Goal: Transaction & Acquisition: Book appointment/travel/reservation

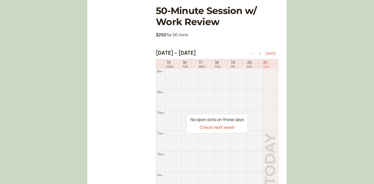
scroll to position [100, 0]
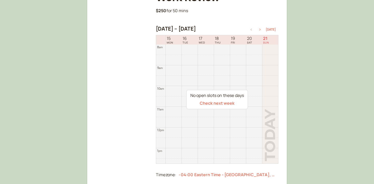
click at [260, 29] on icon "button" at bounding box center [259, 30] width 1 height 2
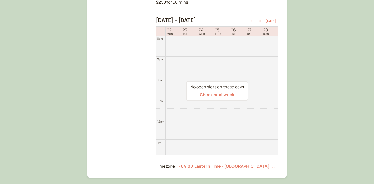
scroll to position [109, 0]
click at [220, 94] on button "Check next week" at bounding box center [216, 94] width 35 height 5
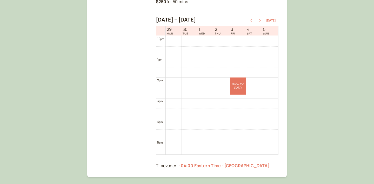
scroll to position [240, 0]
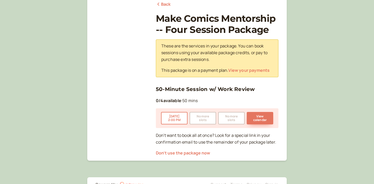
scroll to position [84, 0]
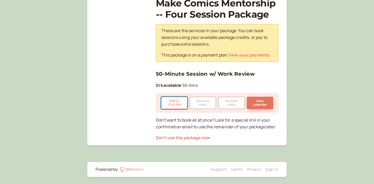
click at [170, 100] on button "Oct 3 2:00 PM" at bounding box center [174, 103] width 26 height 12
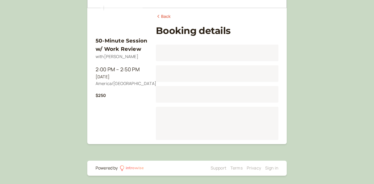
scroll to position [64, 0]
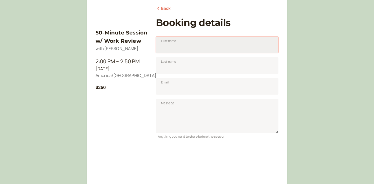
click at [192, 47] on input "First name" at bounding box center [217, 45] width 122 height 17
type input "l"
type input "Alex"
type input "Nemeroff"
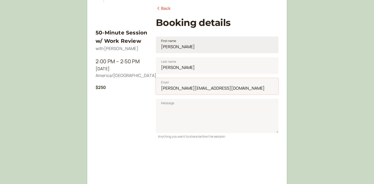
type input "nemeroff@gmail.com"
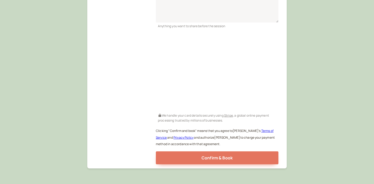
scroll to position [183, 0]
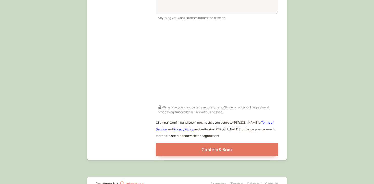
click at [307, 102] on div "50-Minute Session w/ Work Review with Sophie Yanow 2:00 PM – 2:50 PM Fri, Oct 3…" at bounding box center [187, 8] width 374 height 383
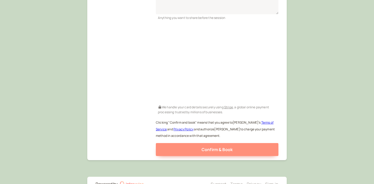
click at [218, 145] on button "Confirm & Book" at bounding box center [217, 149] width 122 height 13
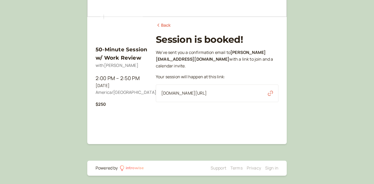
scroll to position [47, 0]
